Goal: Navigation & Orientation: Find specific page/section

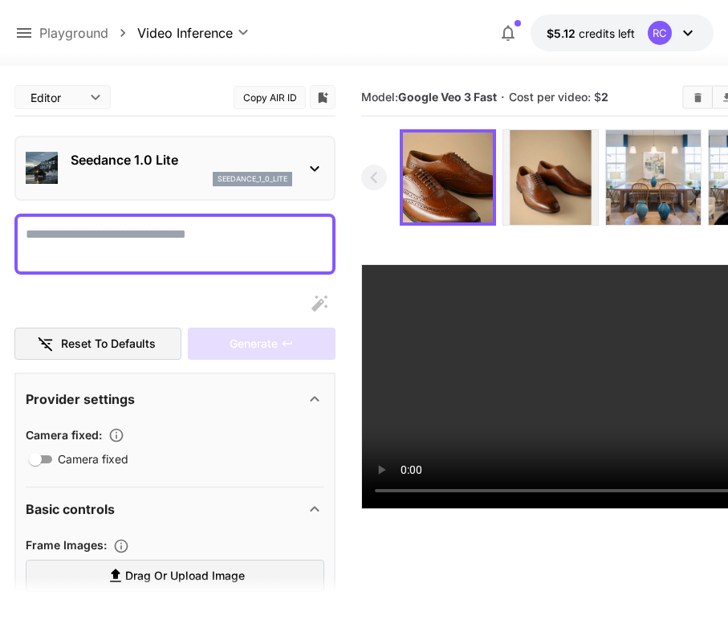
click at [24, 29] on icon at bounding box center [24, 33] width 14 height 10
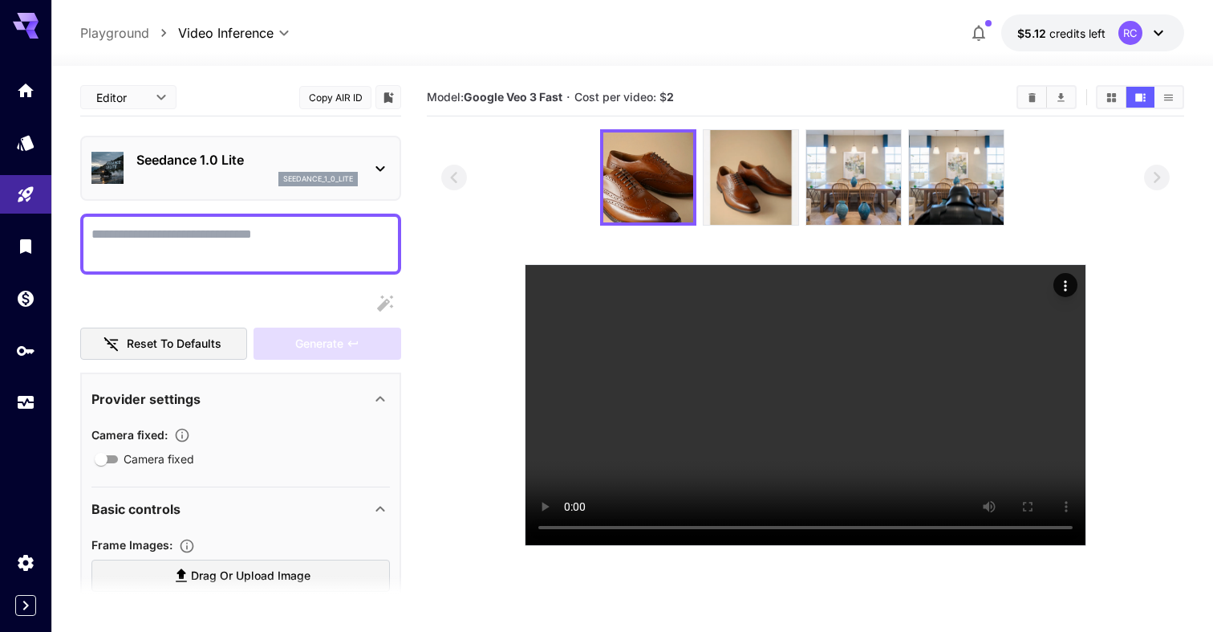
click at [485, 181] on div at bounding box center [805, 177] width 728 height 96
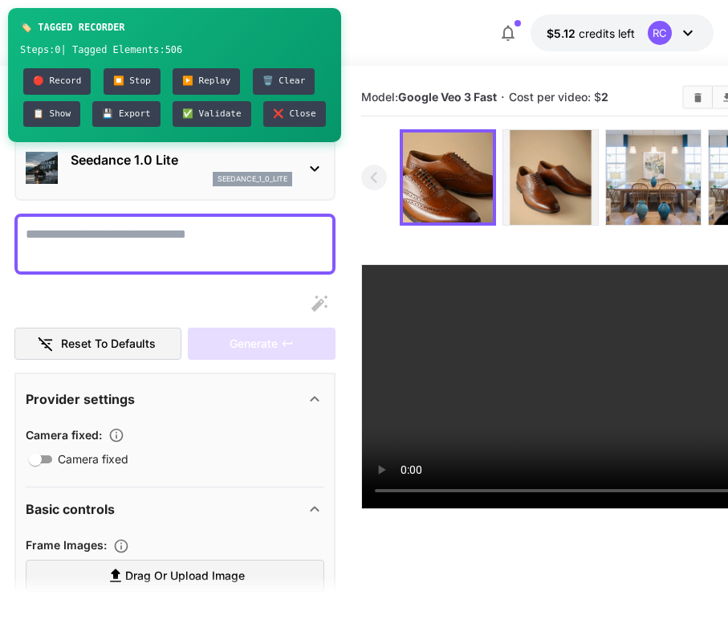
drag, startPoint x: 165, startPoint y: 22, endPoint x: 218, endPoint y: 21, distance: 53.0
click at [218, 21] on div "🏷️ TAGGED RECORDER" at bounding box center [174, 27] width 309 height 14
click at [65, 79] on button "🔴 Record" at bounding box center [56, 81] width 67 height 26
click at [178, 242] on textarea "Camera fixed" at bounding box center [175, 244] width 299 height 39
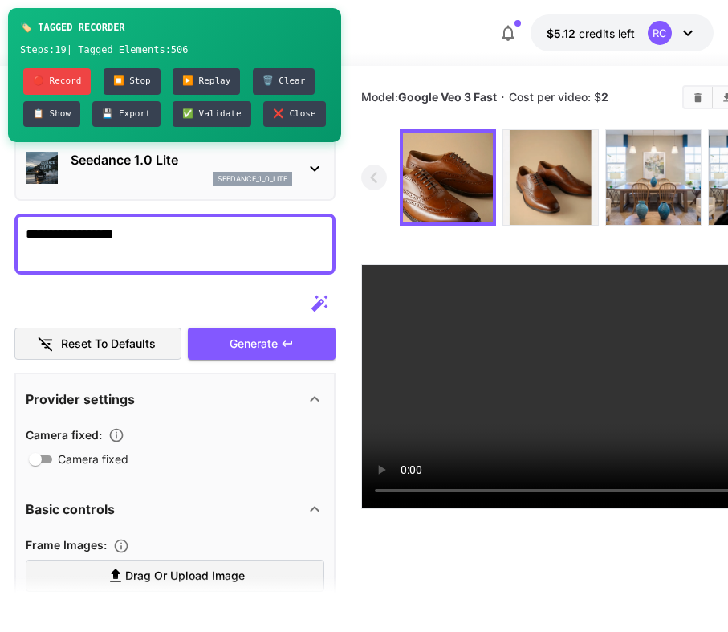
type textarea "**********"
click at [177, 299] on div at bounding box center [174, 303] width 321 height 32
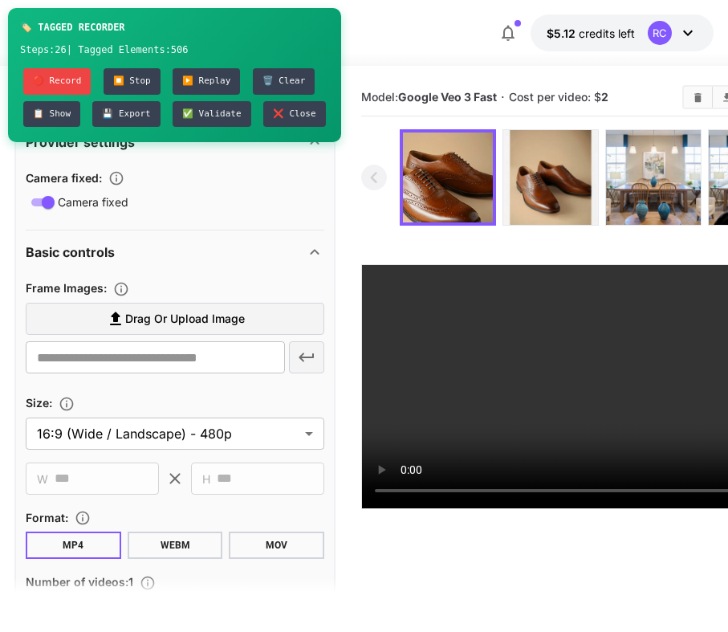
scroll to position [343, 0]
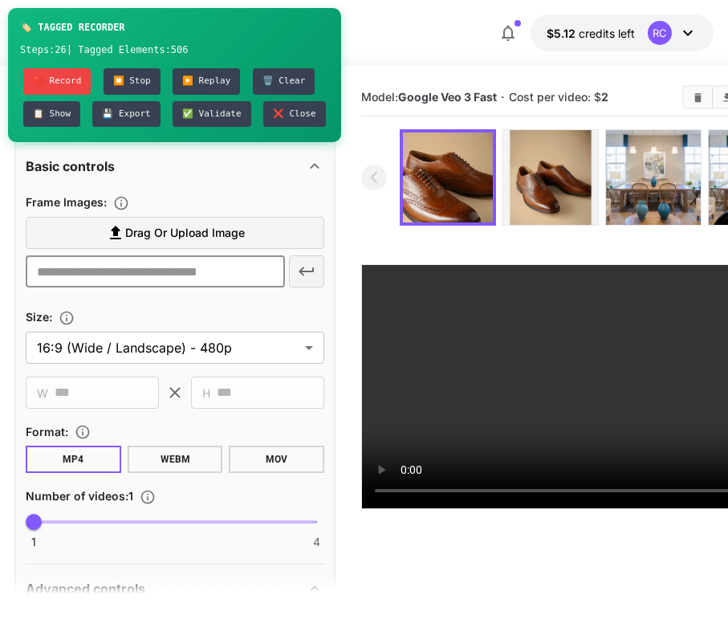
click at [159, 278] on input "text" at bounding box center [155, 271] width 259 height 32
type input "********"
click at [128, 340] on body "**********" at bounding box center [364, 379] width 728 height 758
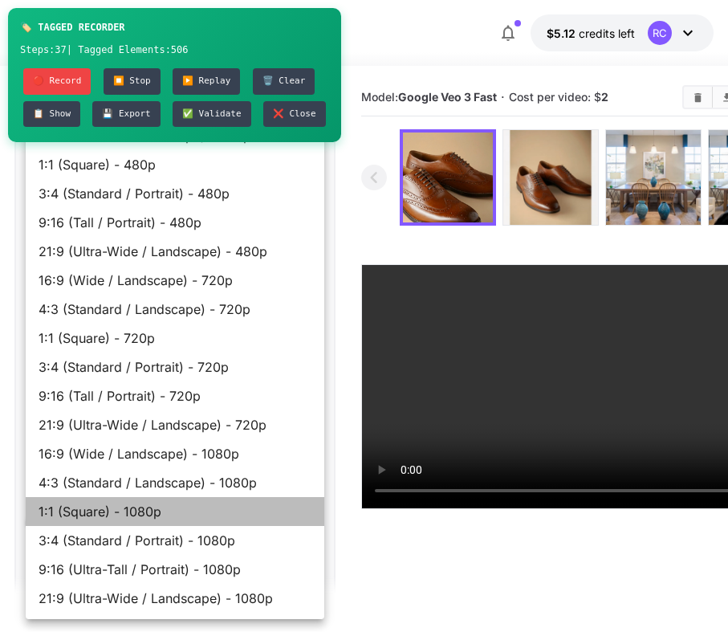
click at [133, 518] on span "1:1 (Square) - 1080p" at bounding box center [175, 511] width 273 height 19
type input "**********"
type input "****"
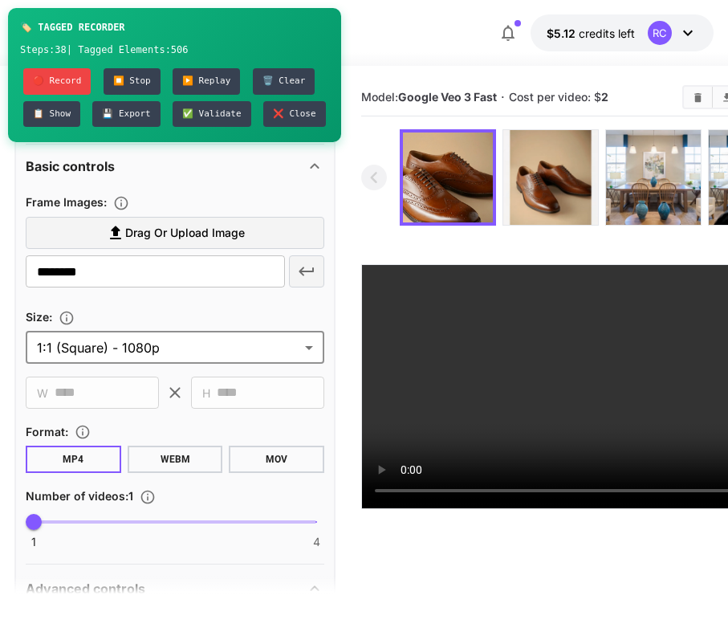
click at [169, 450] on button "WEBM" at bounding box center [175, 458] width 95 height 27
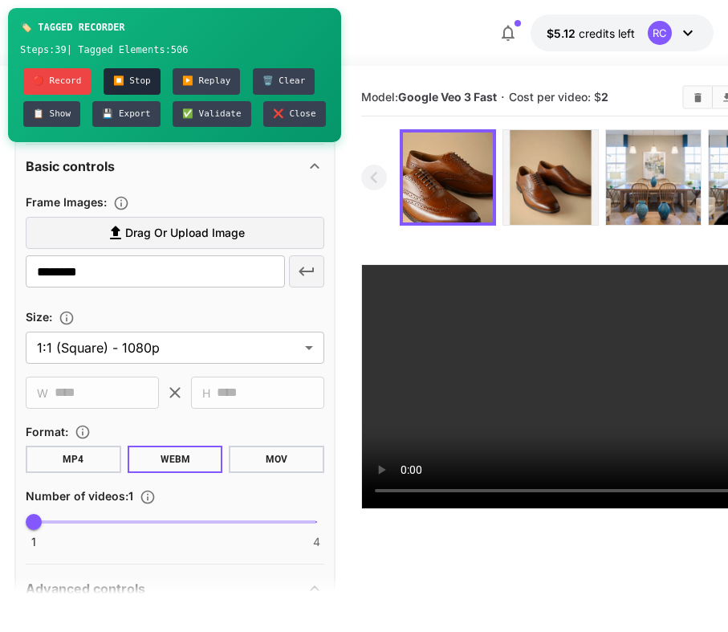
click at [131, 80] on button "⏹️ Stop" at bounding box center [132, 81] width 57 height 26
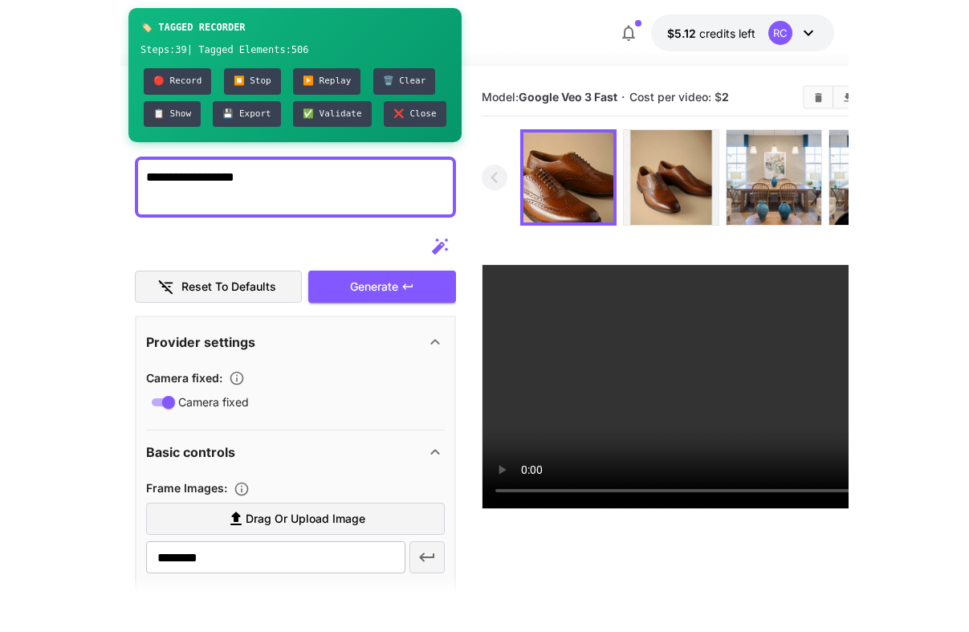
scroll to position [0, 0]
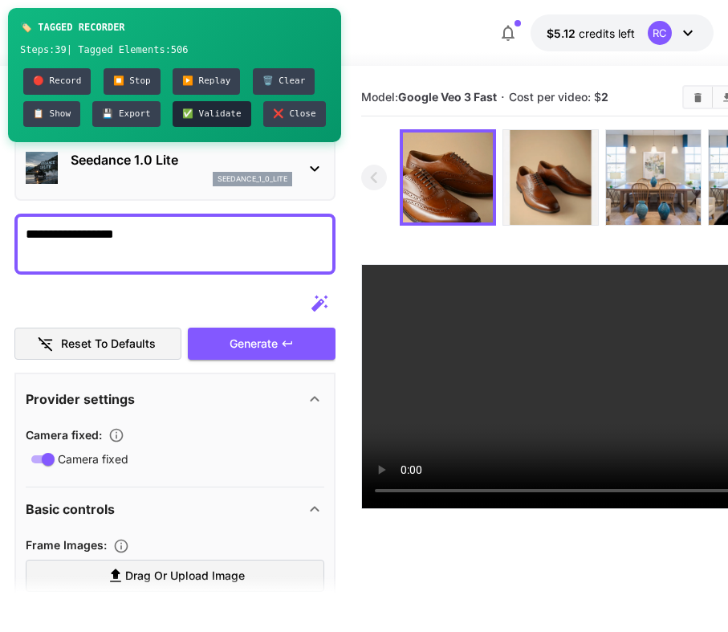
click at [204, 111] on button "✅ Validate" at bounding box center [212, 114] width 79 height 26
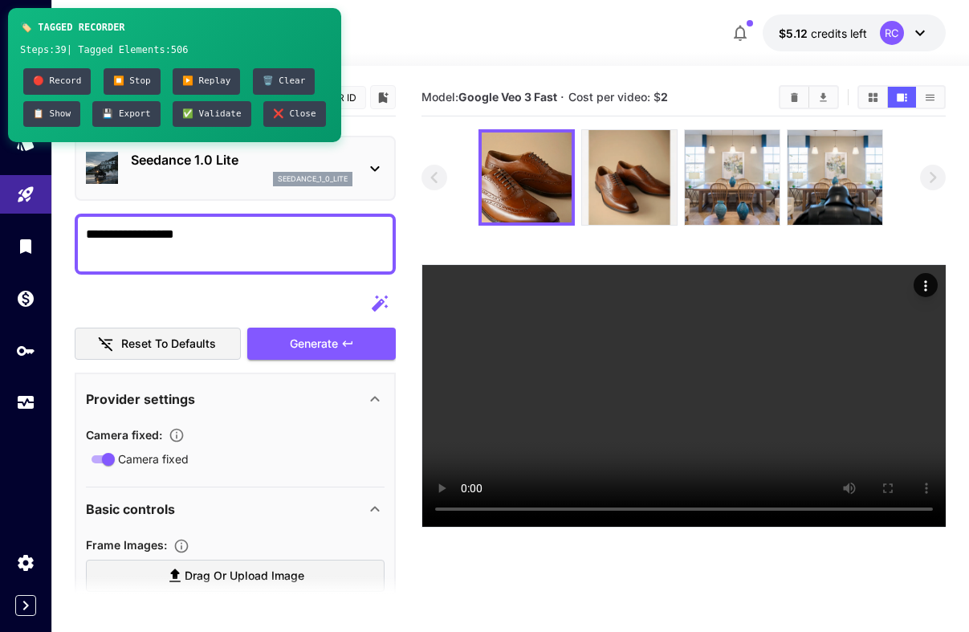
drag, startPoint x: 161, startPoint y: 38, endPoint x: 302, endPoint y: 46, distance: 140.7
click at [305, 45] on div "🏷️ TAGGED RECORDER Steps: 39 | Tagged Elements: 506 🔴 Record ⏹️ Stop ▶️ Replay …" at bounding box center [174, 75] width 333 height 134
click at [48, 116] on button "📋 Show" at bounding box center [51, 114] width 57 height 26
click at [210, 81] on button "▶️ Replay" at bounding box center [206, 81] width 67 height 26
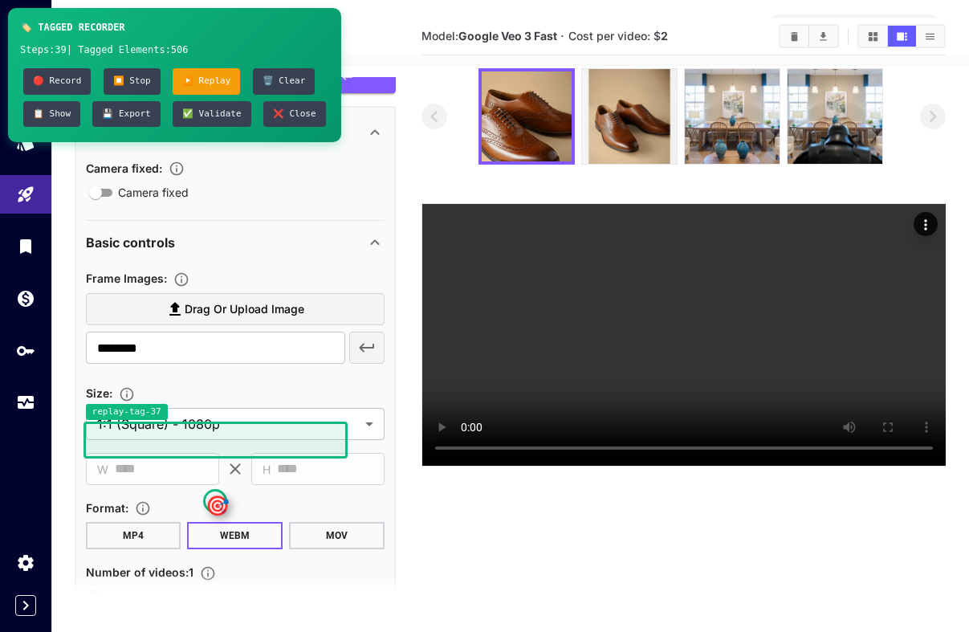
scroll to position [267, 0]
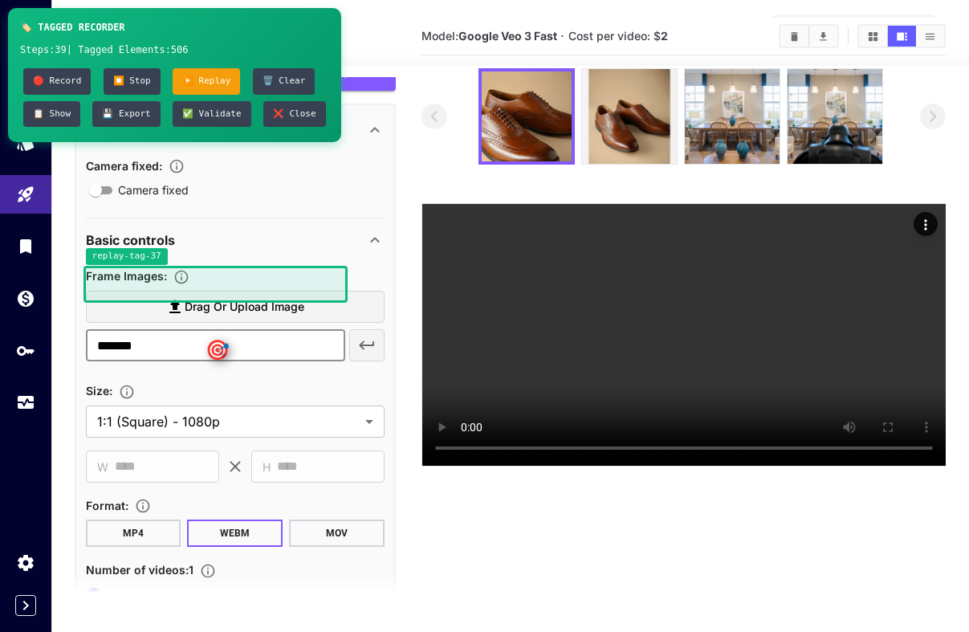
type input "********"
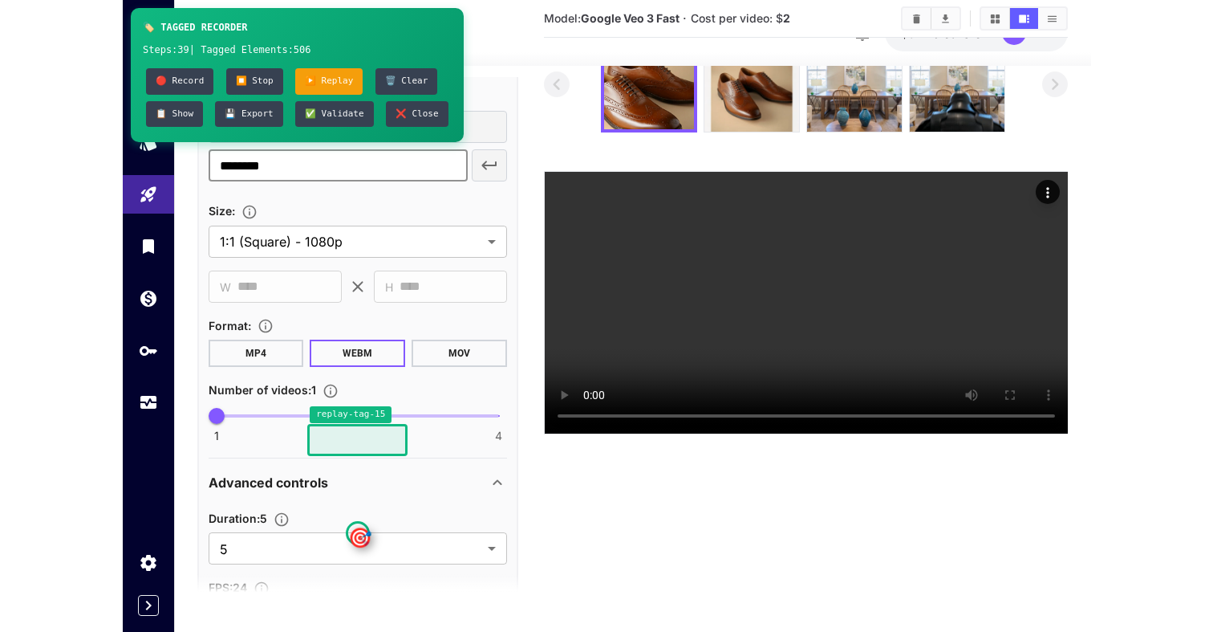
scroll to position [455, 0]
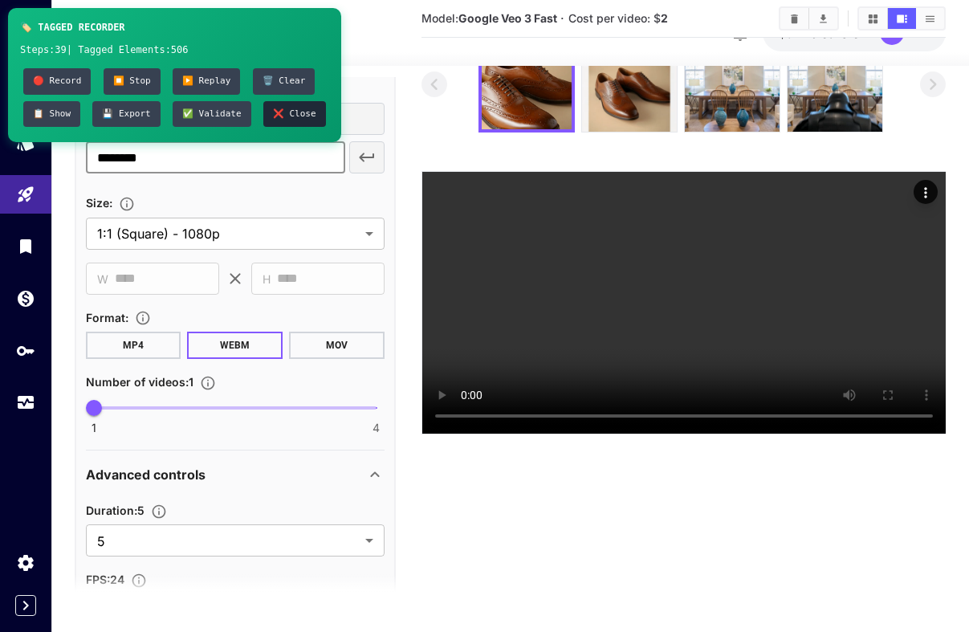
click at [290, 114] on button "❌ Close" at bounding box center [294, 114] width 63 height 26
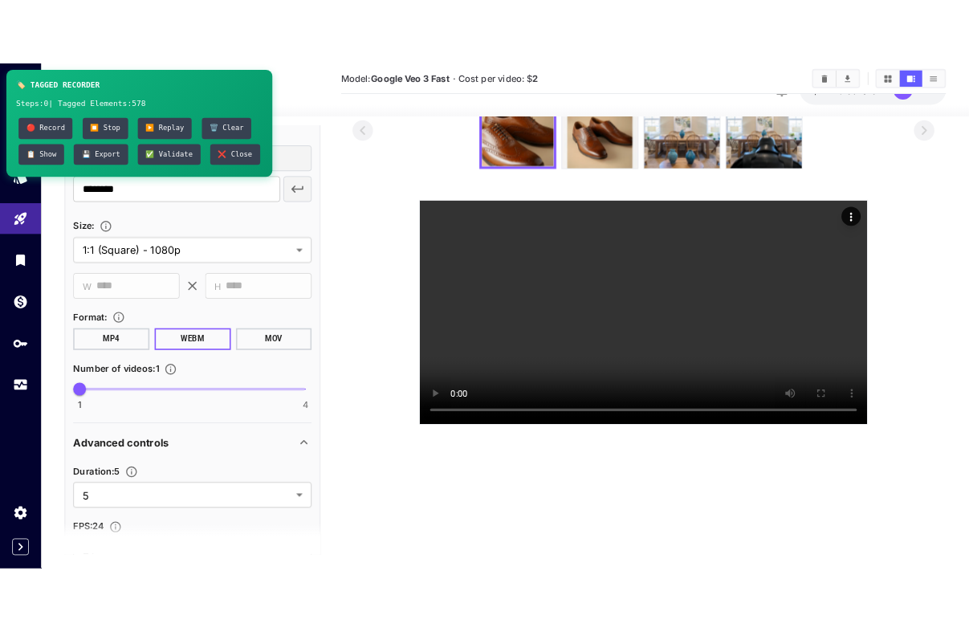
scroll to position [0, 0]
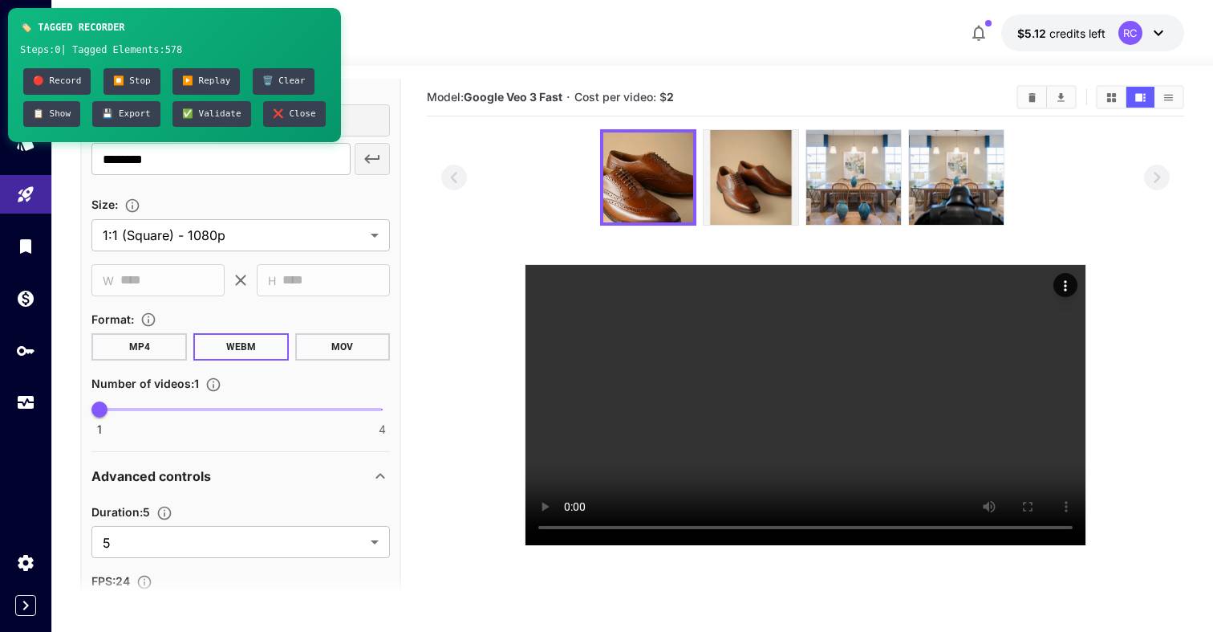
click at [231, 25] on div "🏷️ TAGGED RECORDER" at bounding box center [174, 27] width 309 height 14
click at [68, 78] on button "🔴 Record" at bounding box center [56, 81] width 67 height 26
click at [32, 563] on icon "Settings" at bounding box center [26, 558] width 15 height 16
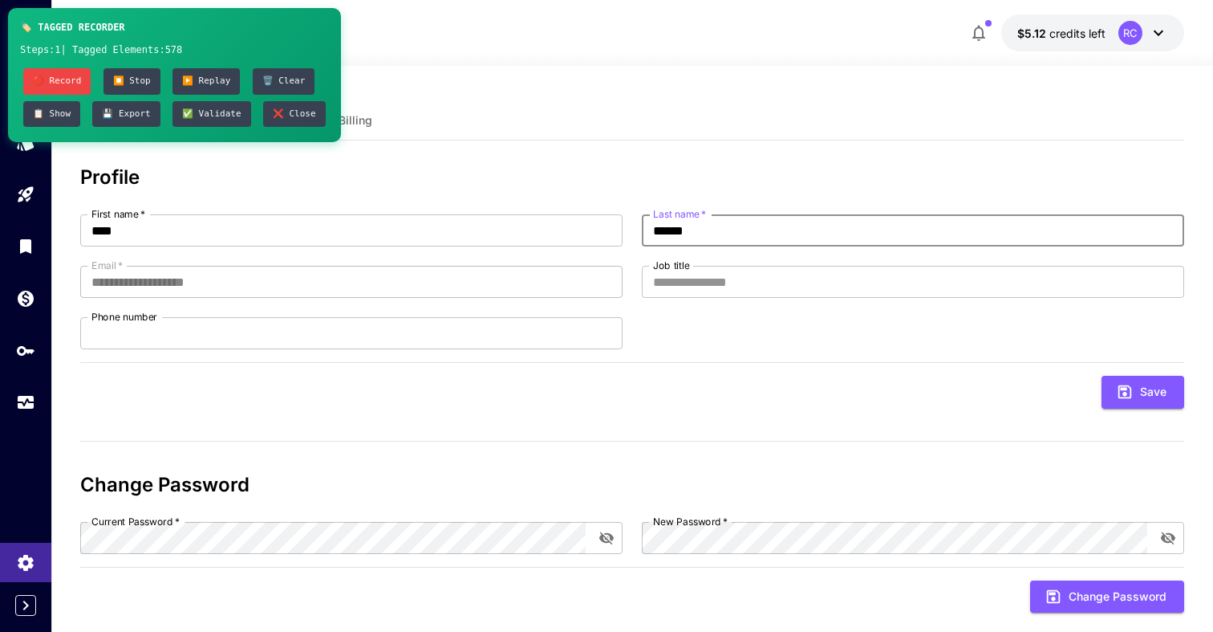
click at [727, 228] on input "******" at bounding box center [913, 230] width 542 height 32
type input "**********"
click at [727, 270] on input "Job title" at bounding box center [913, 282] width 542 height 32
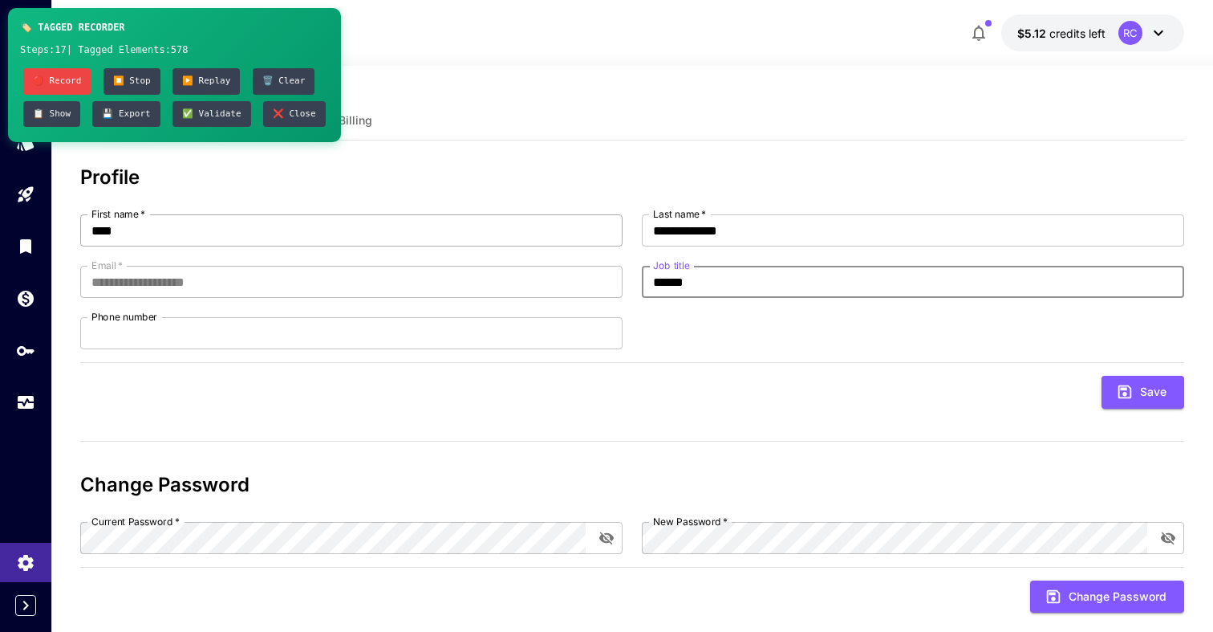
type input "******"
click at [310, 227] on input "****" at bounding box center [351, 230] width 542 height 32
click at [128, 81] on button "⏹️ Stop" at bounding box center [132, 81] width 57 height 26
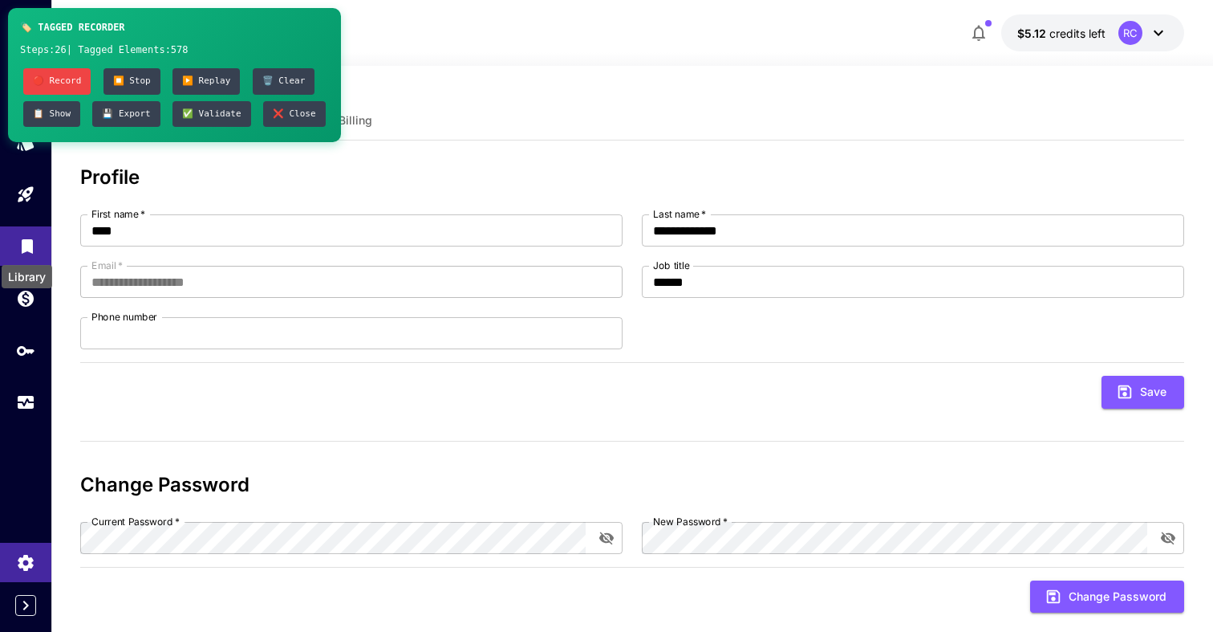
click at [29, 237] on icon "Library" at bounding box center [27, 241] width 11 height 14
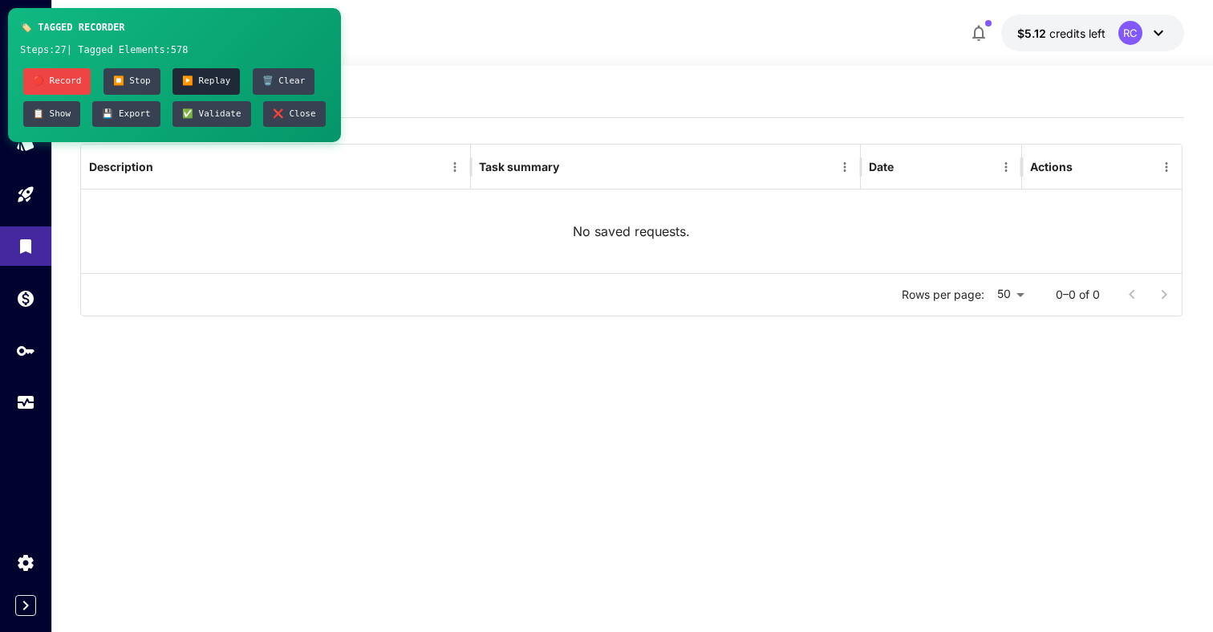
click at [203, 77] on button "▶️ Replay" at bounding box center [206, 81] width 67 height 26
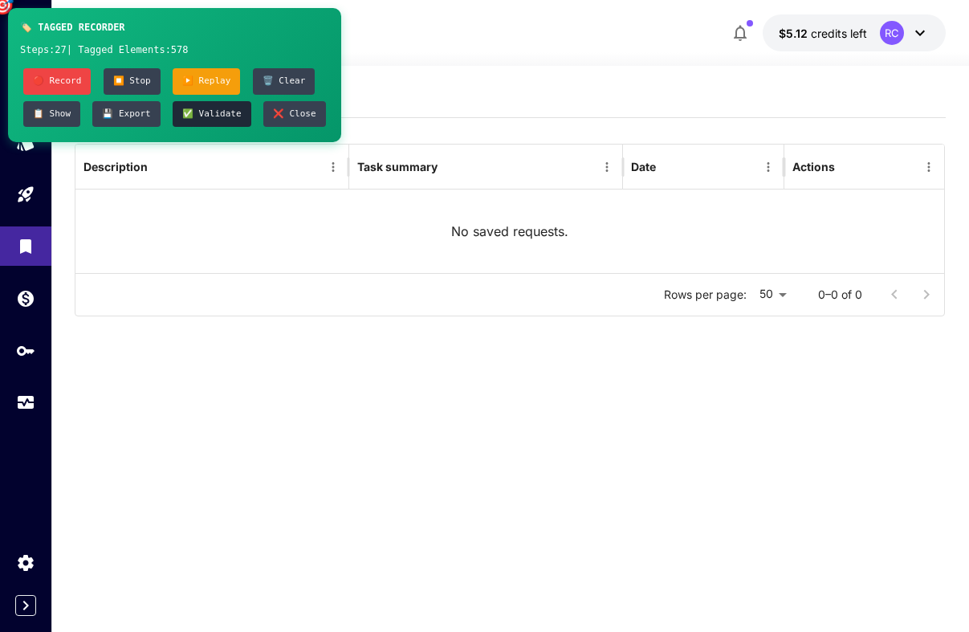
click at [215, 115] on button "✅ Validate" at bounding box center [212, 114] width 79 height 26
click at [137, 84] on button "⏹️ Stop" at bounding box center [132, 81] width 57 height 26
click at [278, 80] on button "🗑️ Clear" at bounding box center [284, 81] width 63 height 26
click at [727, 440] on div "Saved Requests Description Task summary Date Actions No saved requests. Rows pe…" at bounding box center [510, 338] width 871 height 518
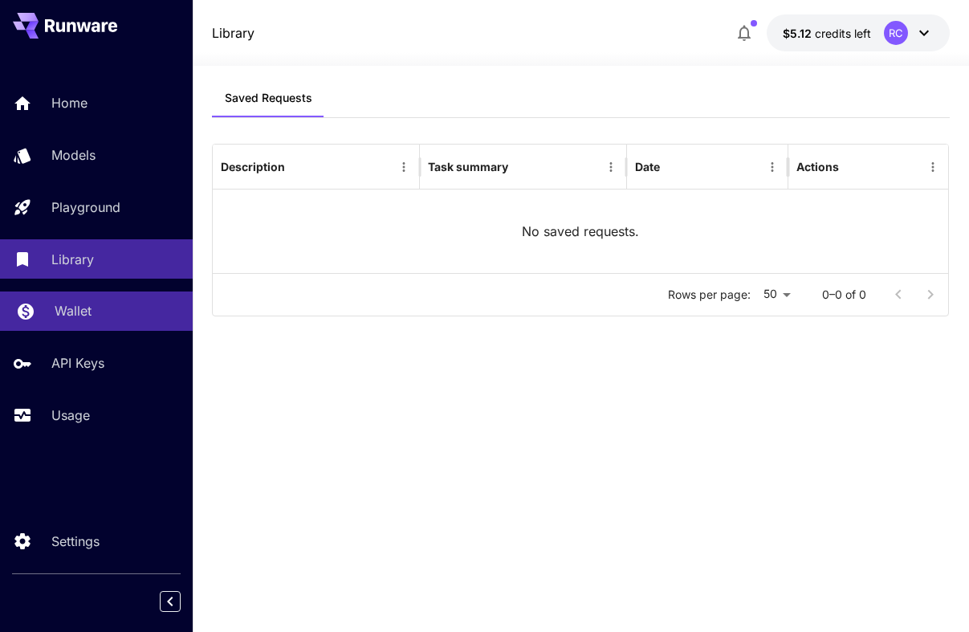
click at [116, 298] on link "Wallet" at bounding box center [96, 310] width 193 height 39
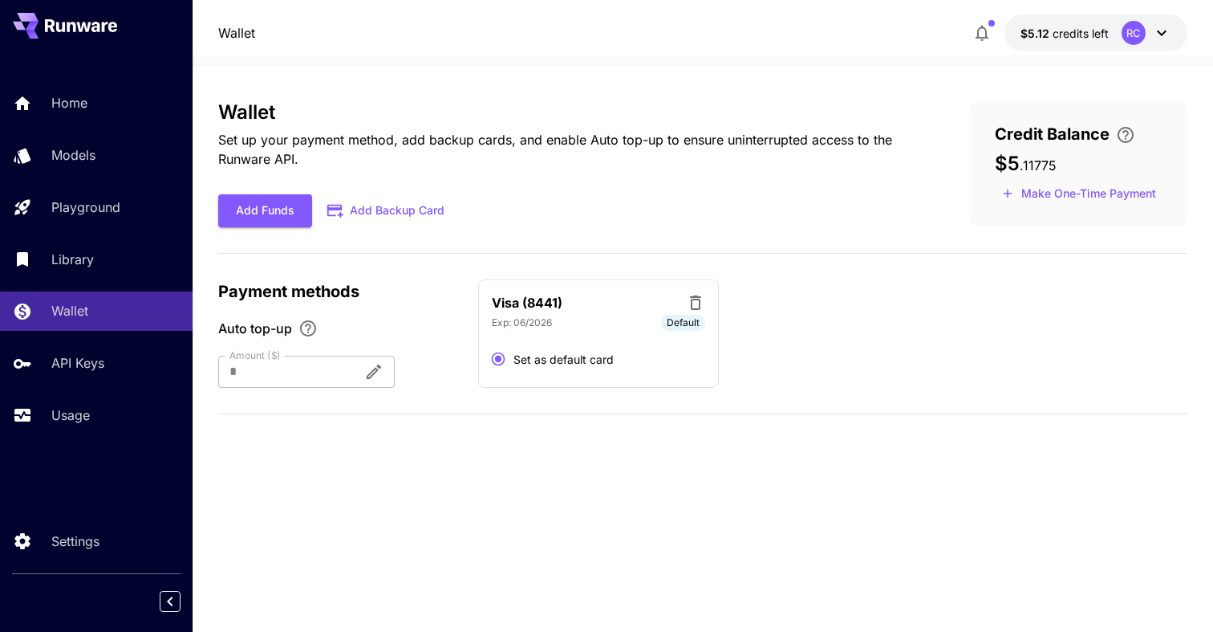
click at [599, 133] on p "Set up your payment method, add backup cards, and enable Auto top-up to ensure …" at bounding box center [568, 149] width 700 height 39
click at [968, 36] on icon "button" at bounding box center [982, 32] width 19 height 19
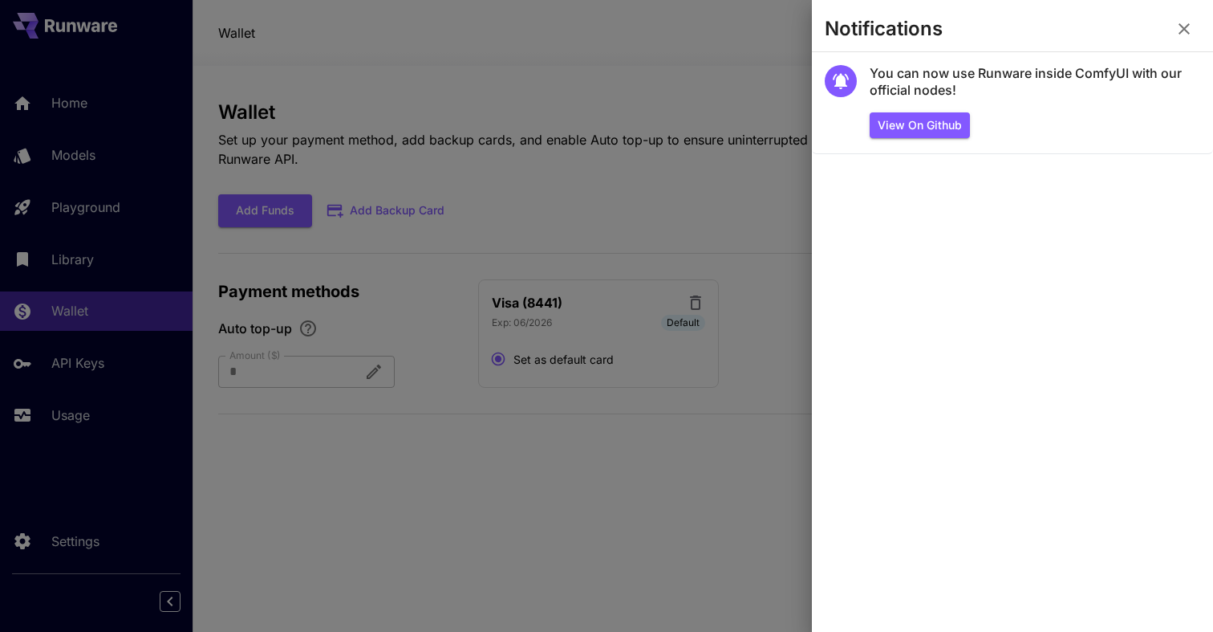
click at [968, 28] on icon "button" at bounding box center [1184, 28] width 19 height 19
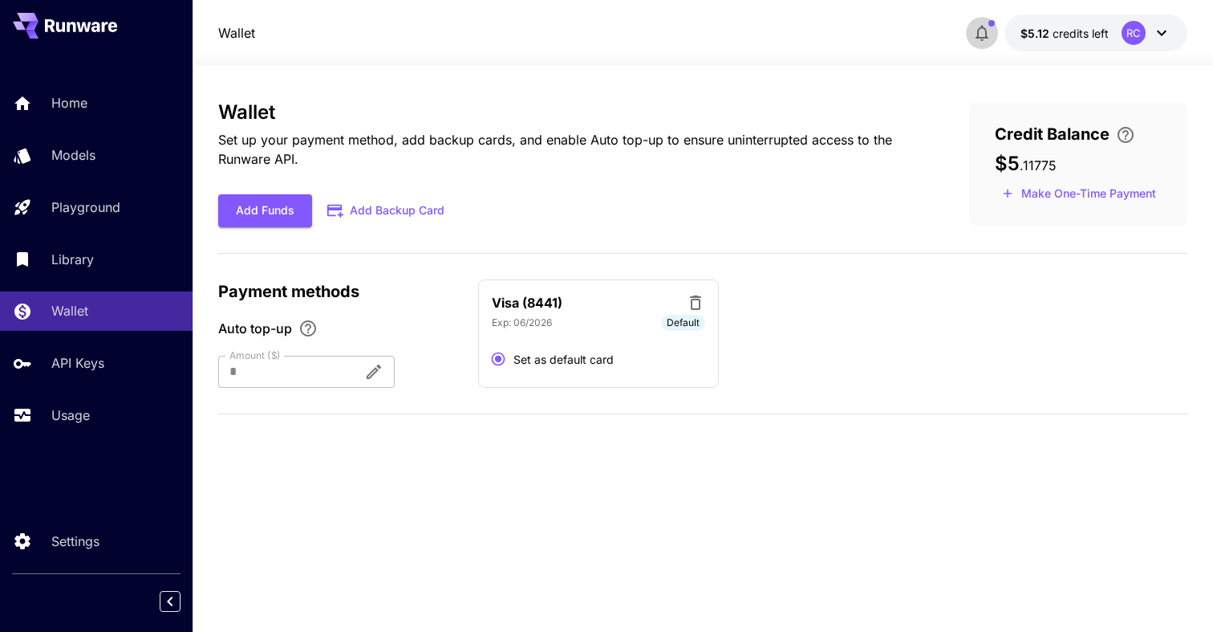
click at [968, 22] on span "button" at bounding box center [992, 23] width 6 height 6
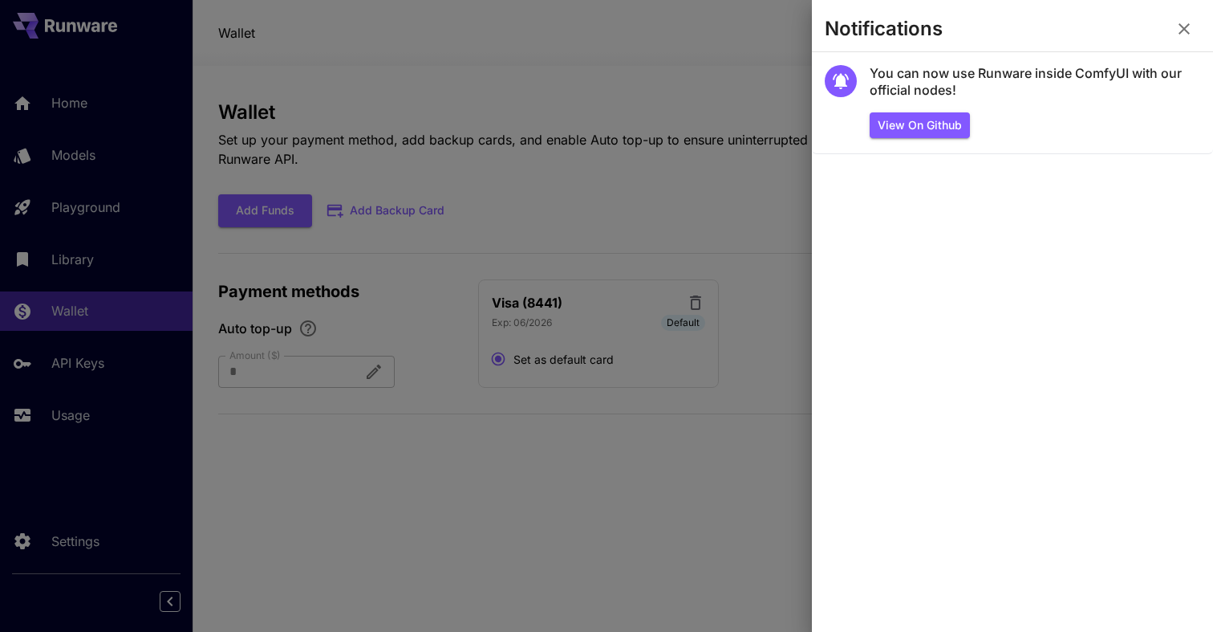
click at [968, 22] on icon "button" at bounding box center [1184, 28] width 19 height 19
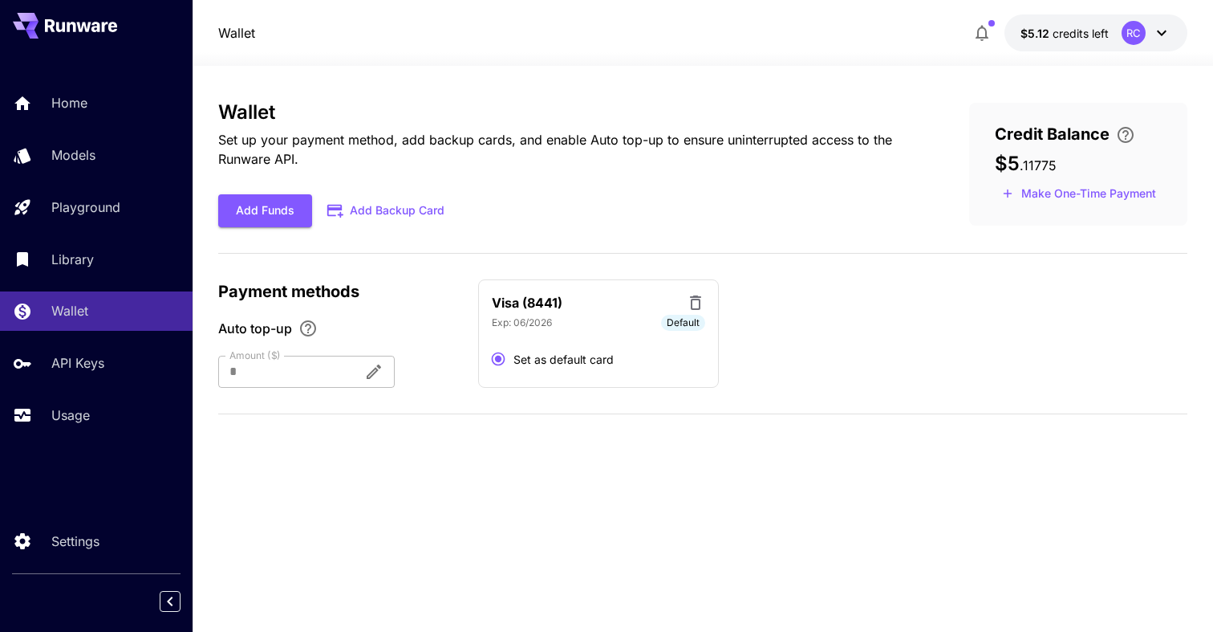
click at [495, 73] on div "Wallet Set up your payment method, add backup cards, and enable Auto top-up to …" at bounding box center [702, 349] width 969 height 566
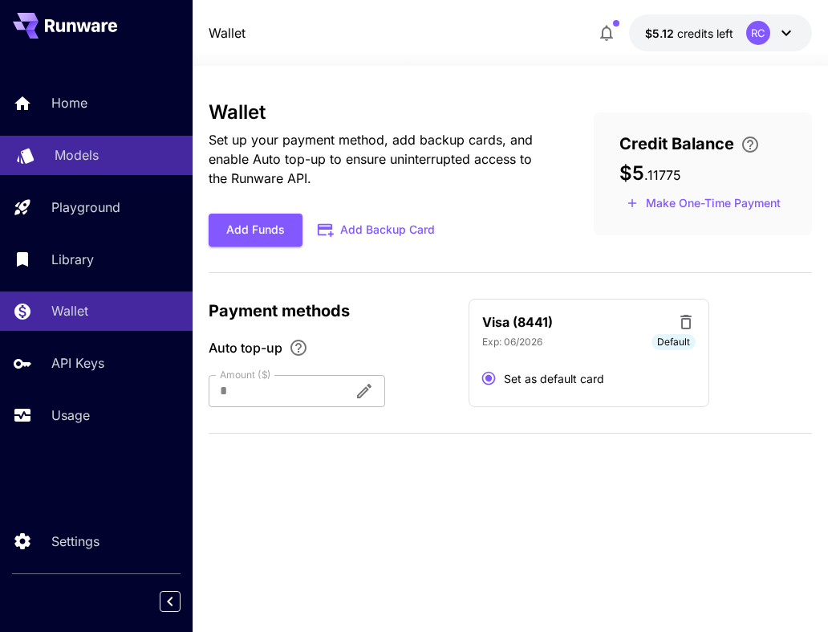
click at [97, 157] on p "Models" at bounding box center [77, 154] width 44 height 19
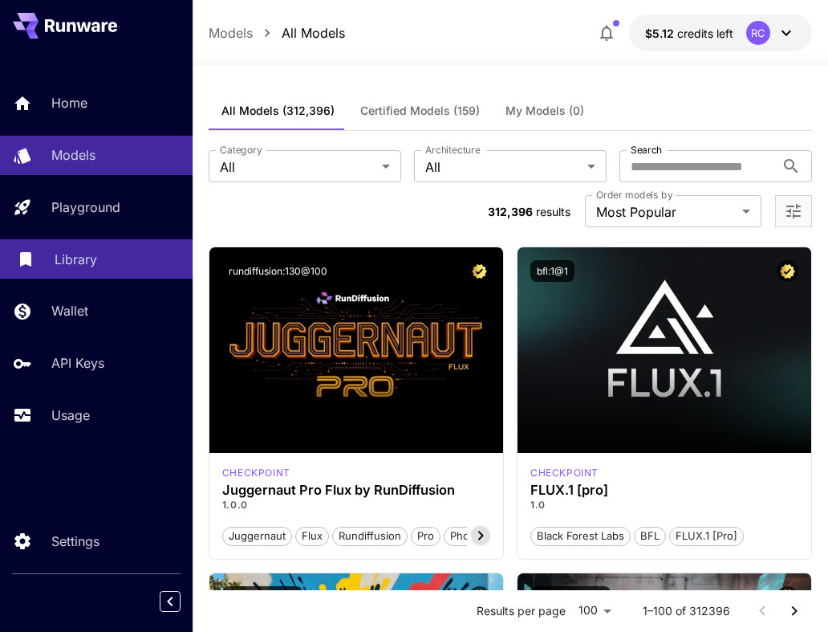
click at [95, 256] on div "Library" at bounding box center [117, 259] width 125 height 19
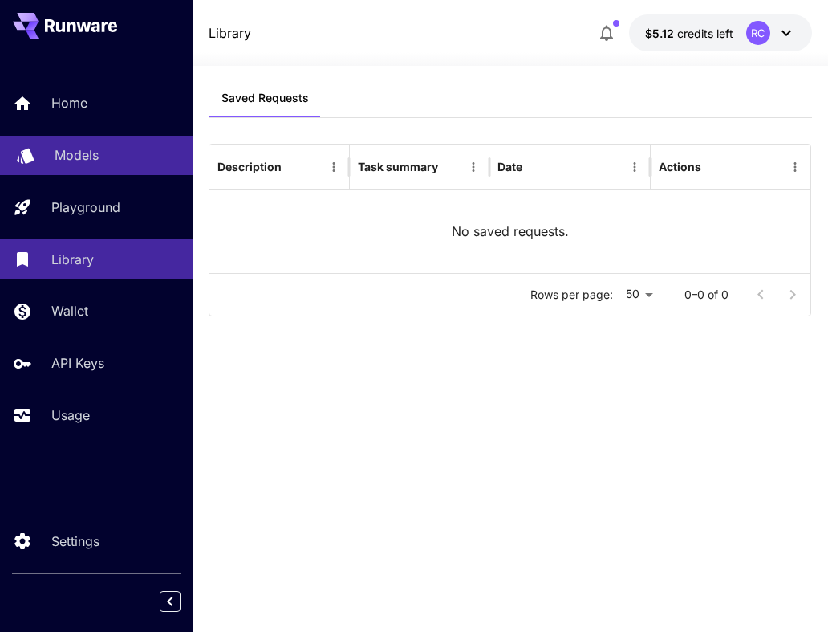
click at [91, 158] on p "Models" at bounding box center [77, 154] width 44 height 19
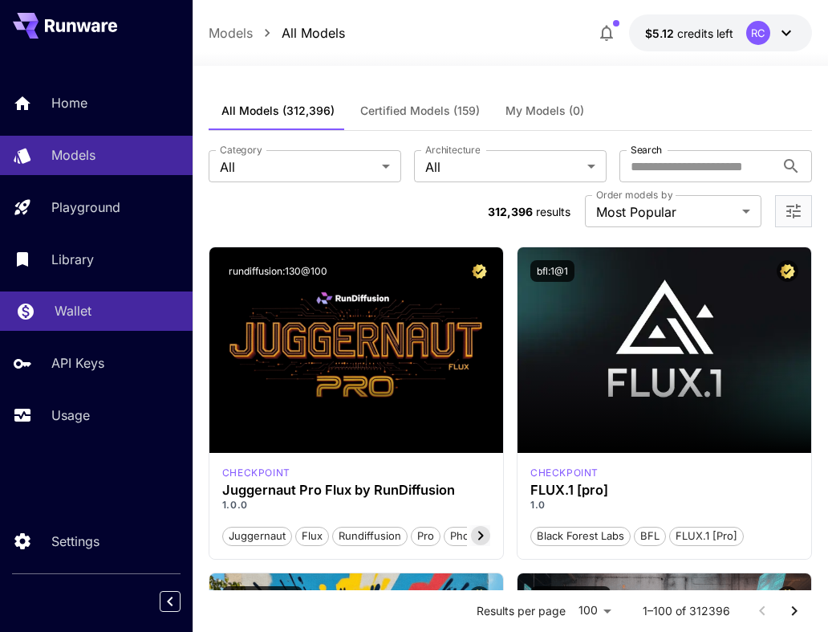
click at [86, 316] on p "Wallet" at bounding box center [73, 310] width 37 height 19
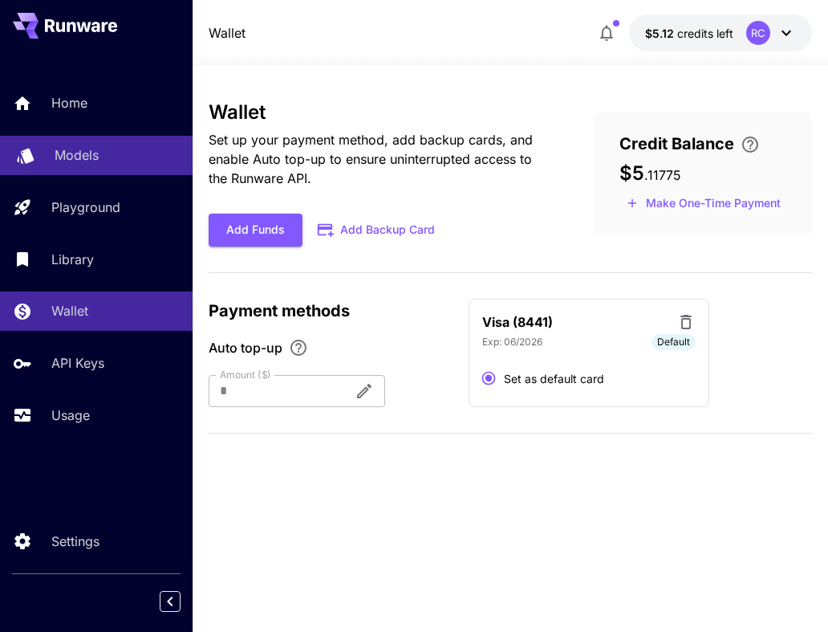
click at [107, 147] on div "Models" at bounding box center [117, 154] width 125 height 19
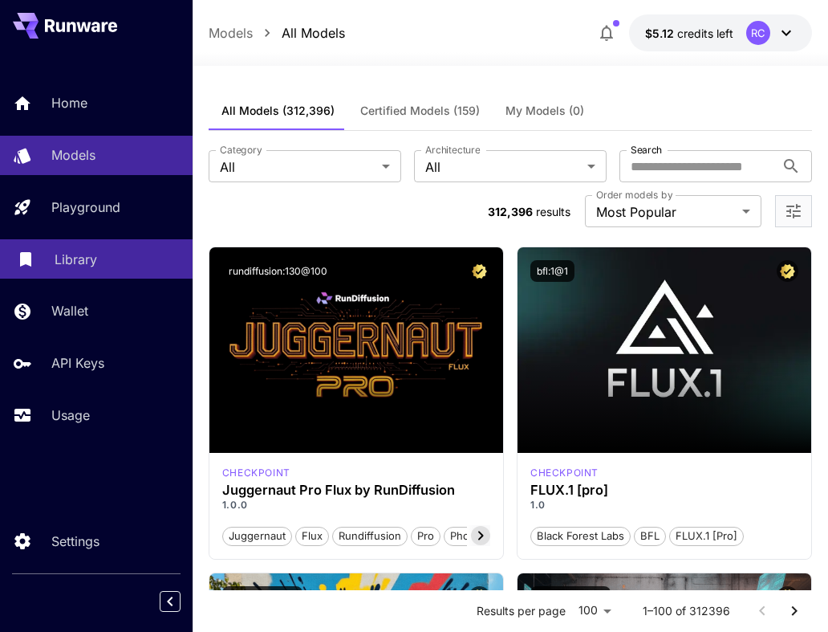
click at [54, 254] on link "Library" at bounding box center [96, 258] width 193 height 39
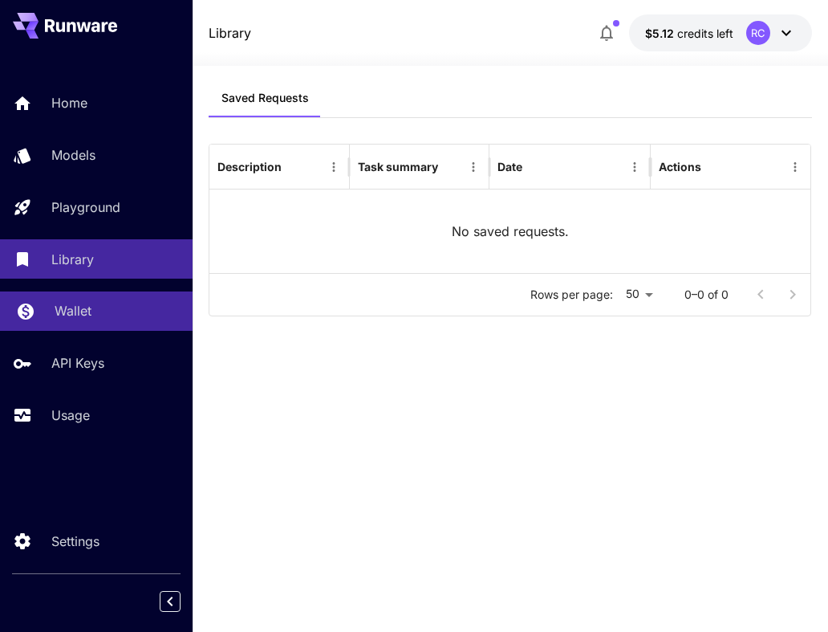
click at [67, 310] on p "Wallet" at bounding box center [73, 310] width 37 height 19
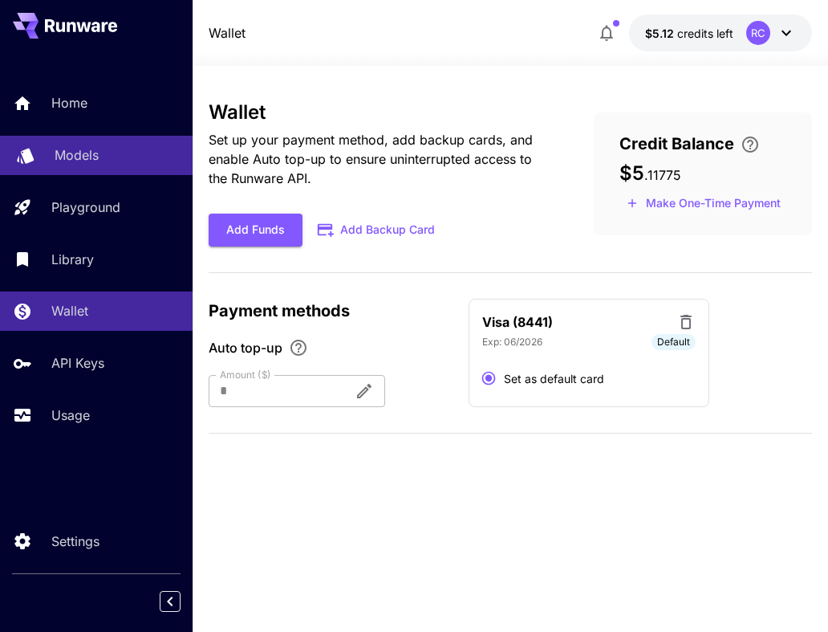
click at [78, 147] on p "Models" at bounding box center [77, 154] width 44 height 19
